Goal: Task Accomplishment & Management: Manage account settings

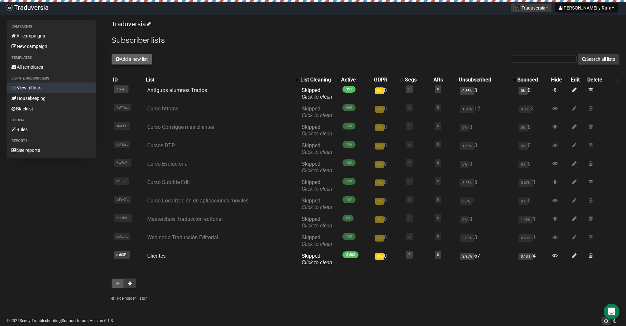
click at [144, 63] on button "Add a new list" at bounding box center [131, 59] width 41 height 11
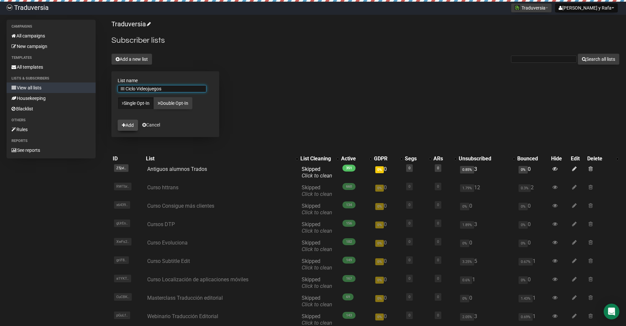
type input "III Ciclo Videojuegos"
click at [133, 124] on button "Add" at bounding box center [128, 125] width 20 height 11
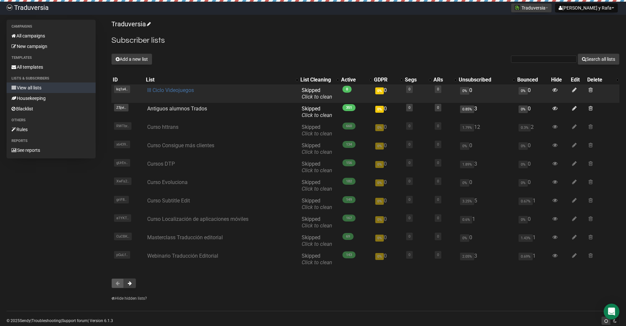
click at [191, 91] on link "III Ciclo Videojuegos" at bounding box center [170, 90] width 47 height 6
